Goal: Transaction & Acquisition: Purchase product/service

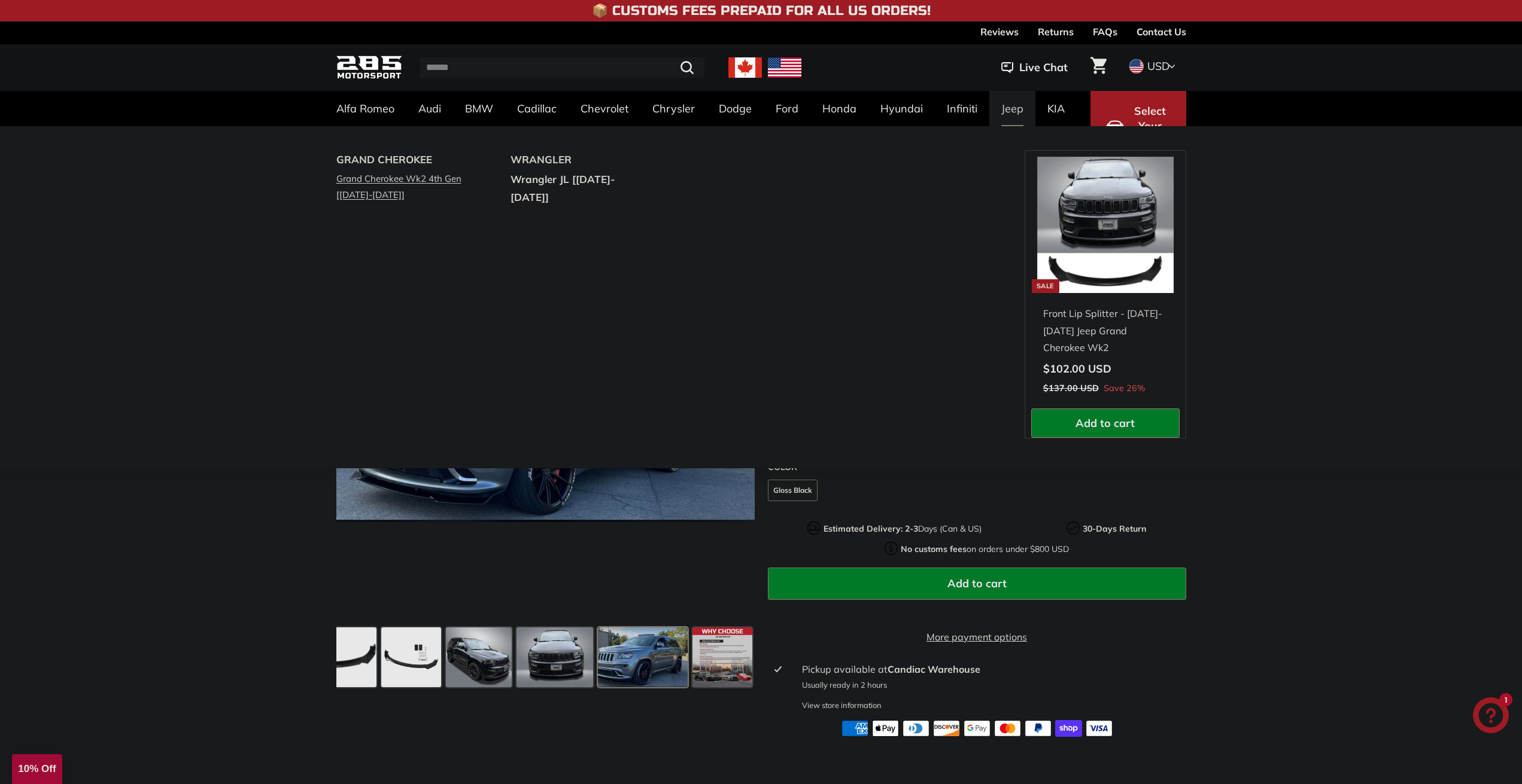
click at [409, 178] on link "Grand Cherokee Wk2 4th Gen [[DATE]-[DATE]]" at bounding box center [407, 186] width 142 height 33
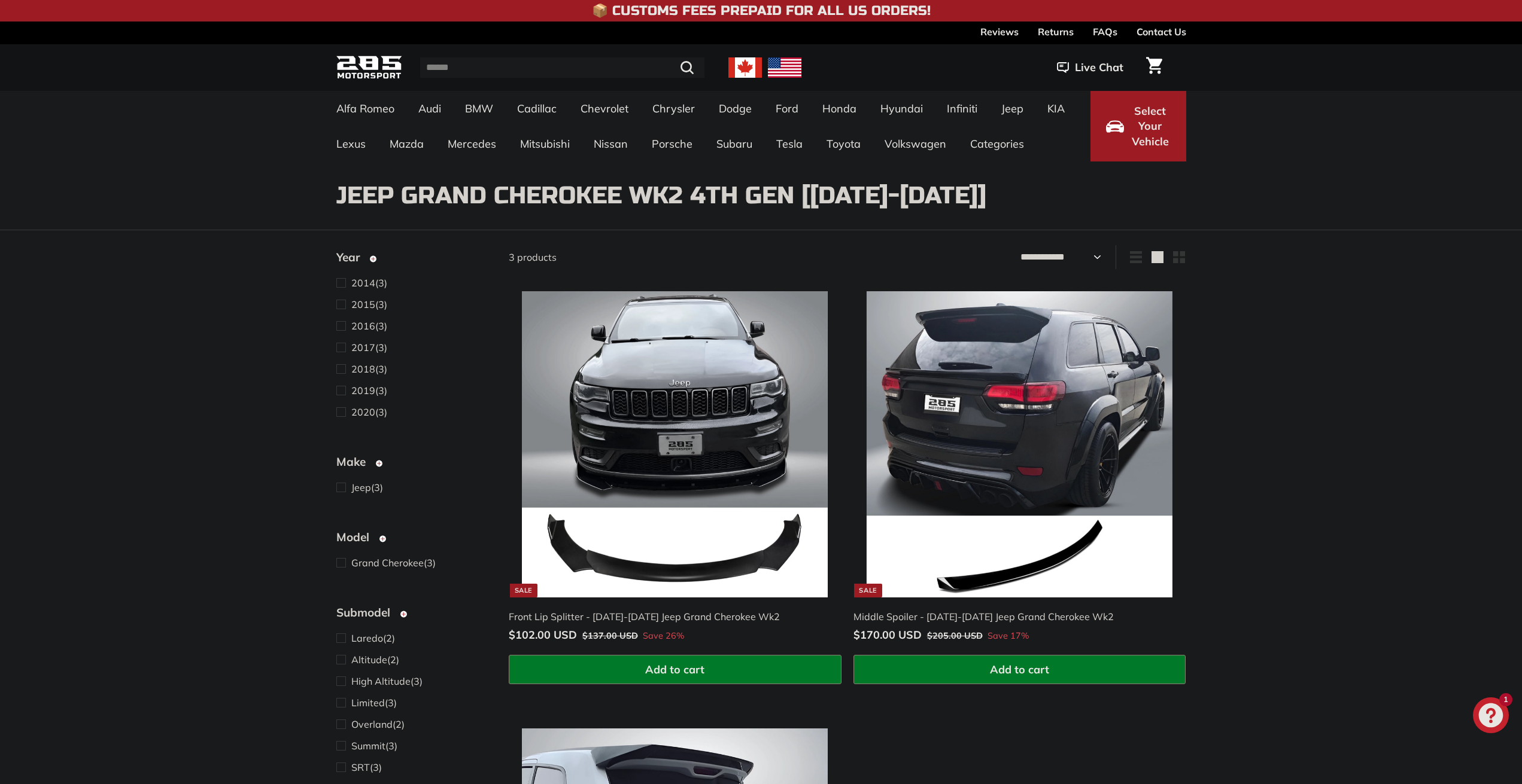
select select "**********"
click at [1030, 548] on img at bounding box center [1019, 444] width 306 height 305
click at [661, 532] on img at bounding box center [675, 444] width 306 height 305
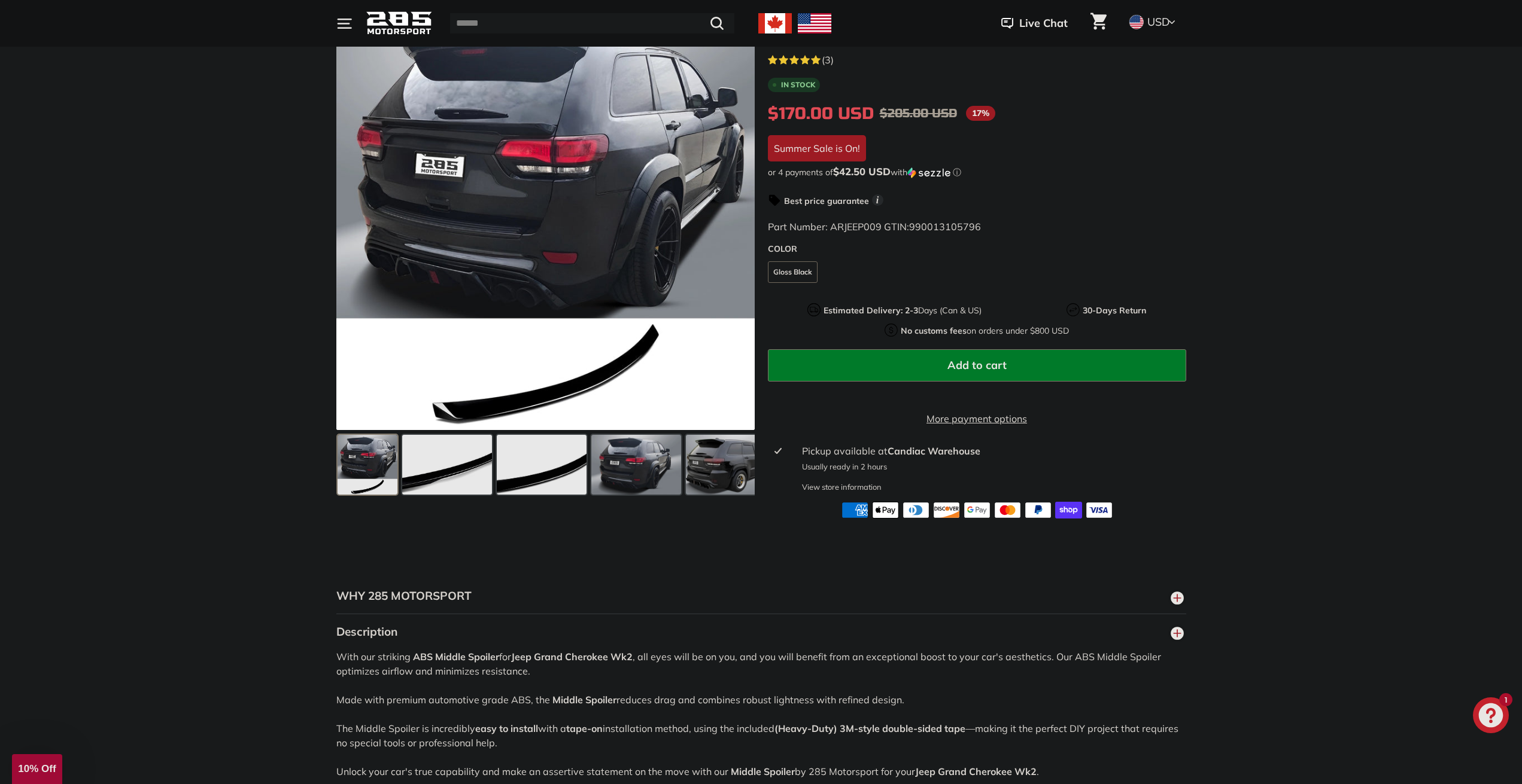
scroll to position [399, 0]
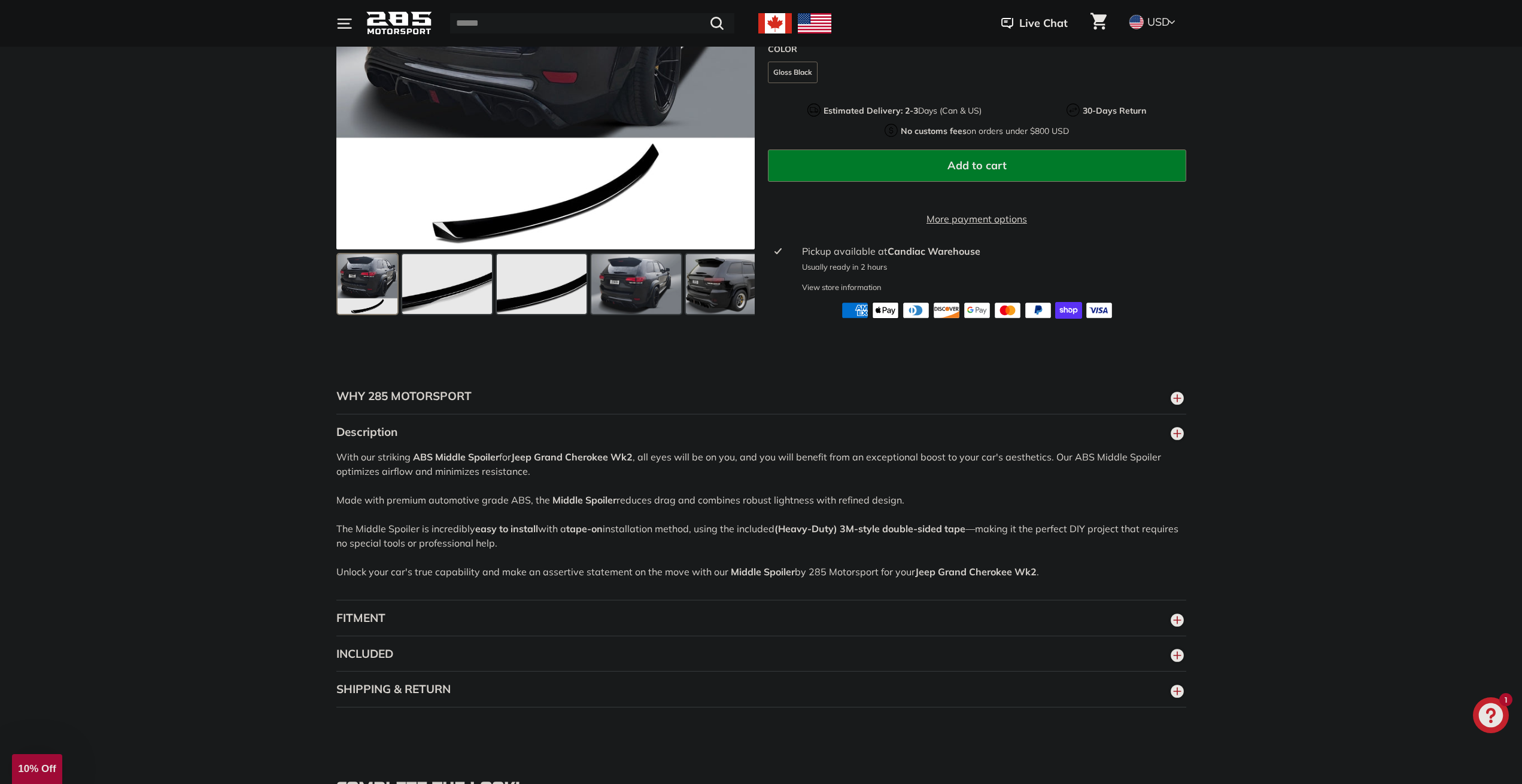
click at [440, 627] on button "FITMENT" at bounding box center [761, 619] width 850 height 36
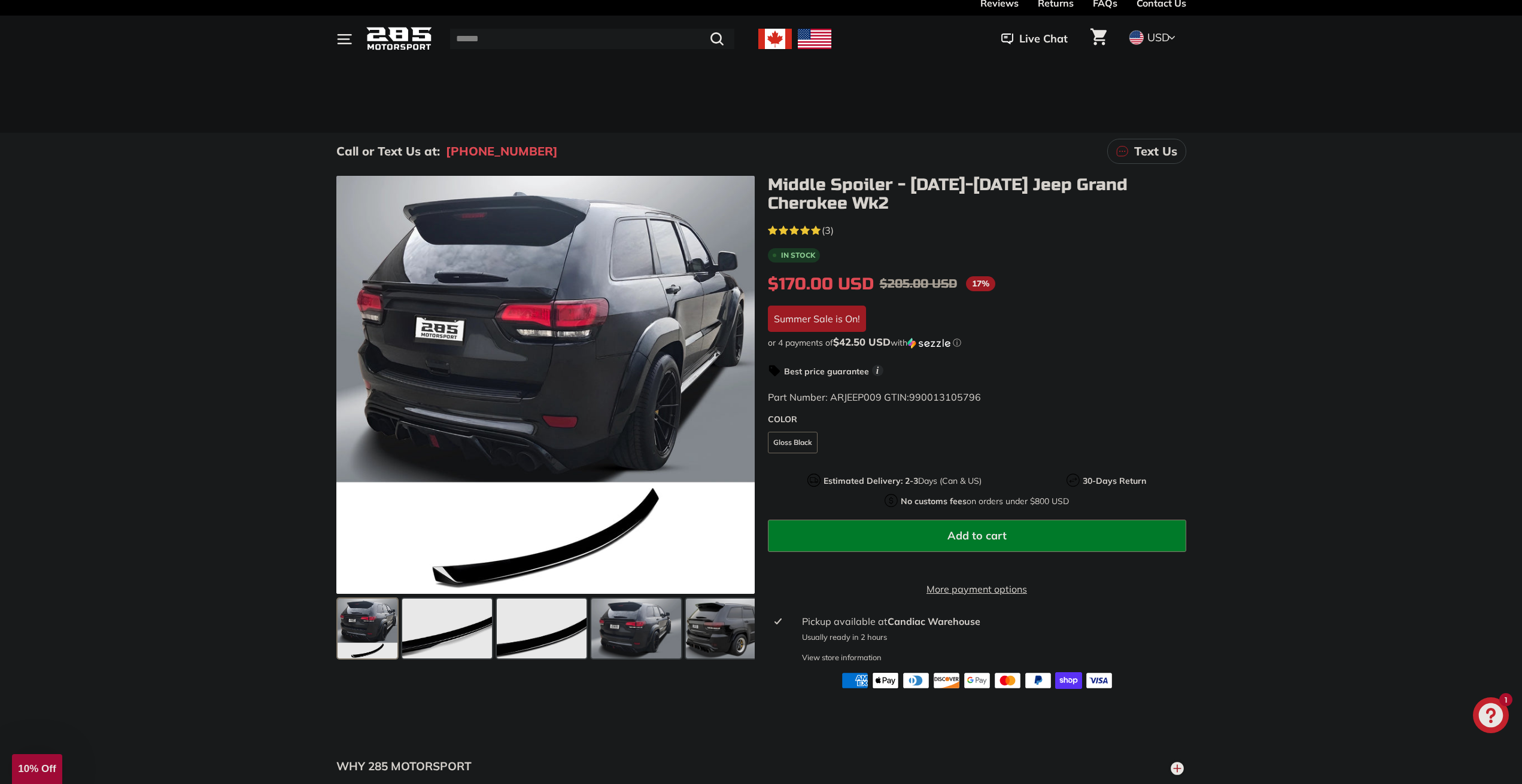
scroll to position [0, 0]
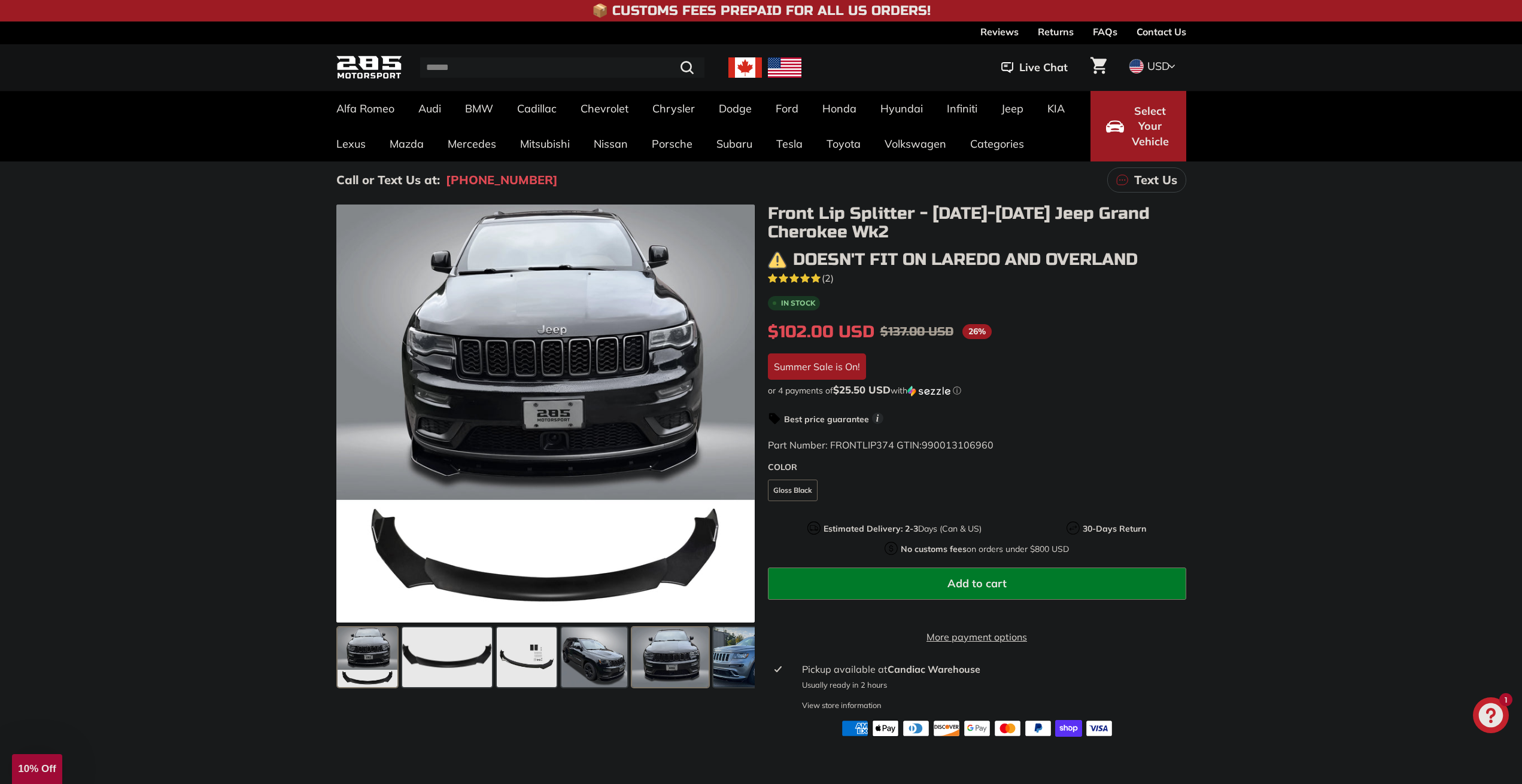
click at [660, 651] on span at bounding box center [670, 657] width 77 height 60
